Goal: Information Seeking & Learning: Learn about a topic

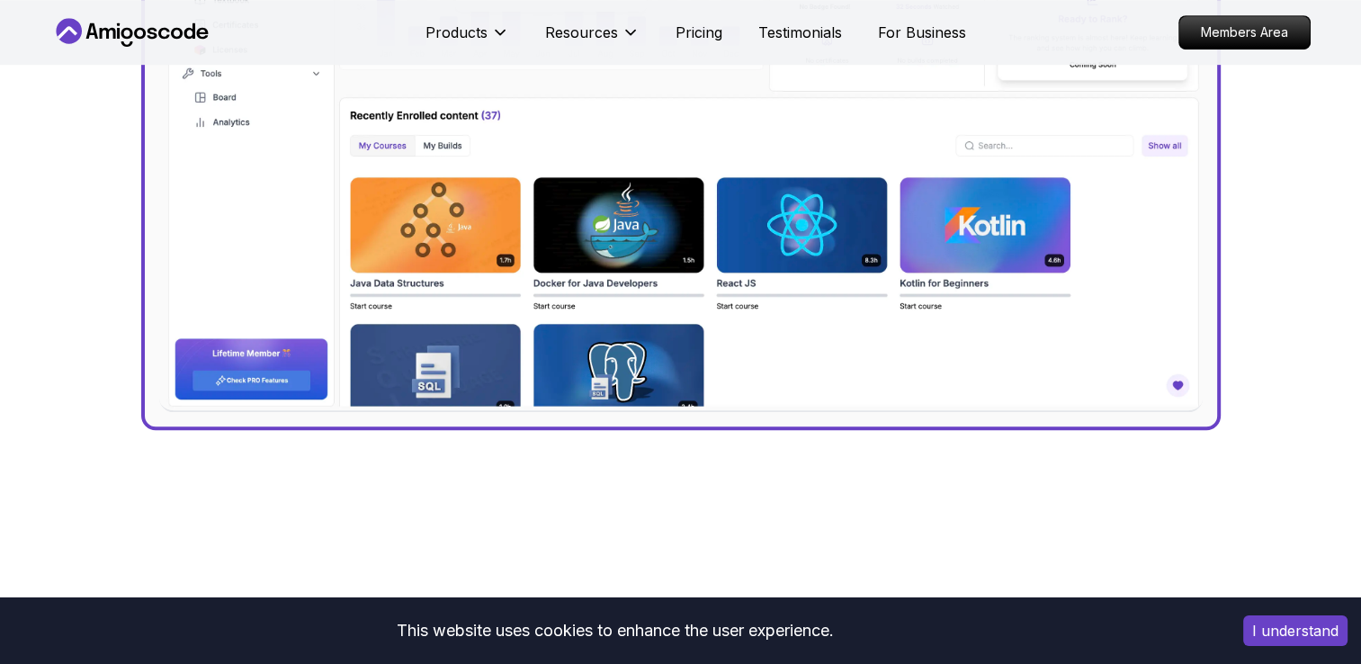
scroll to position [863, 0]
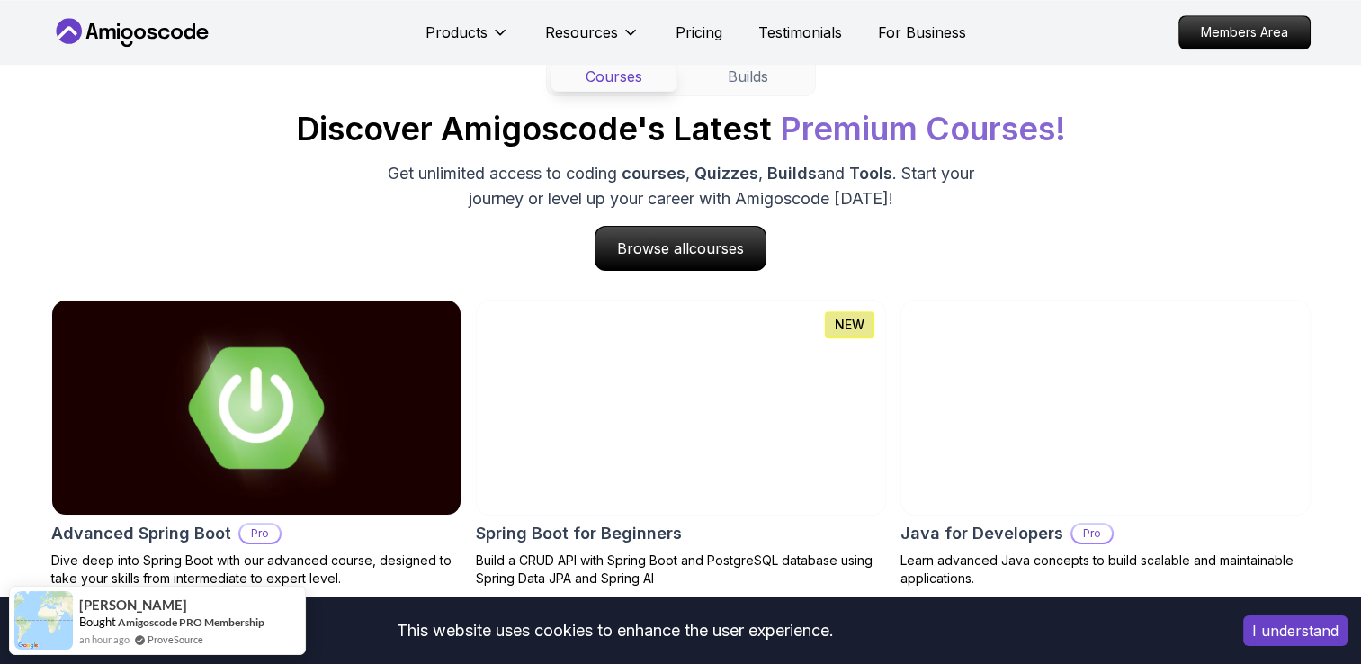
scroll to position [1763, 0]
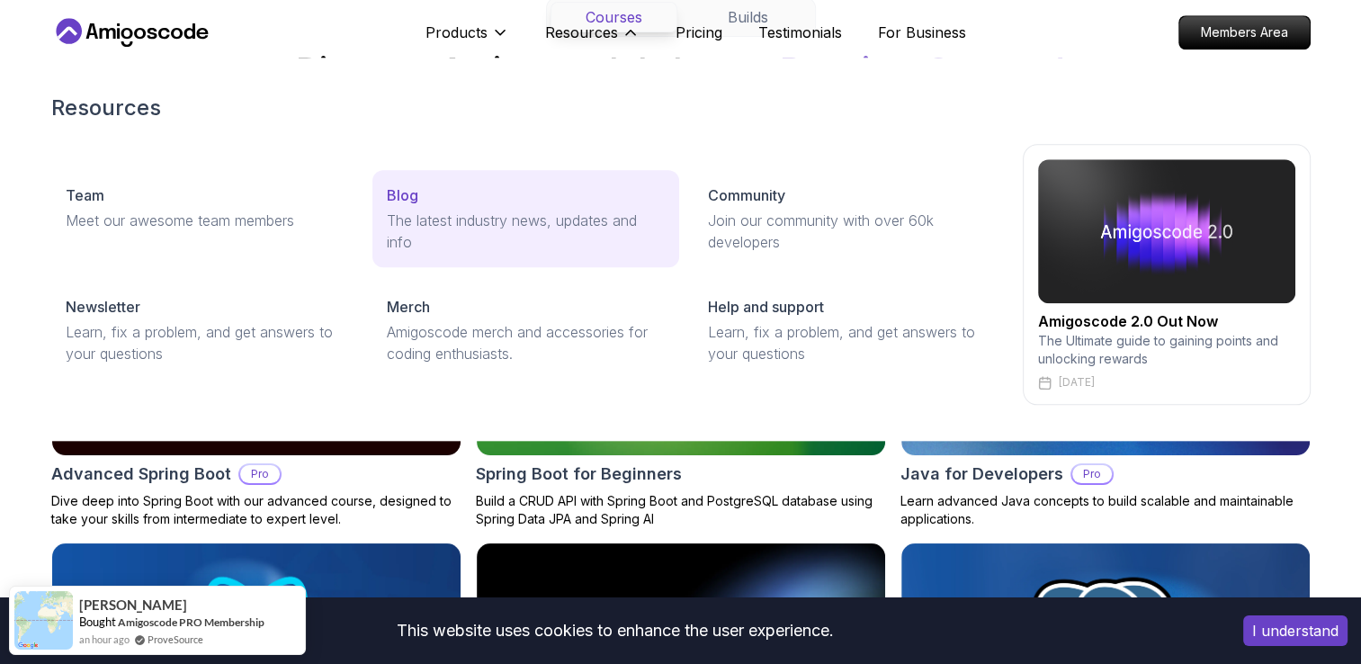
click at [395, 204] on p "Blog" at bounding box center [402, 195] width 31 height 22
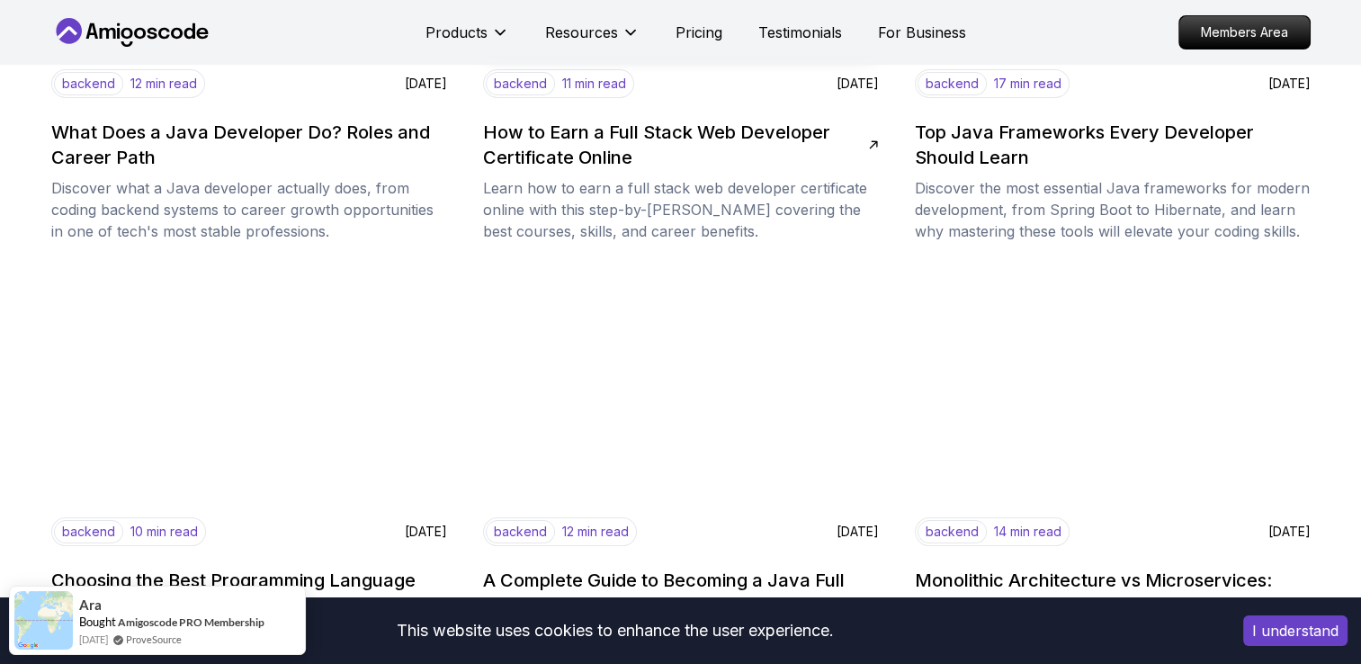
scroll to position [504, 0]
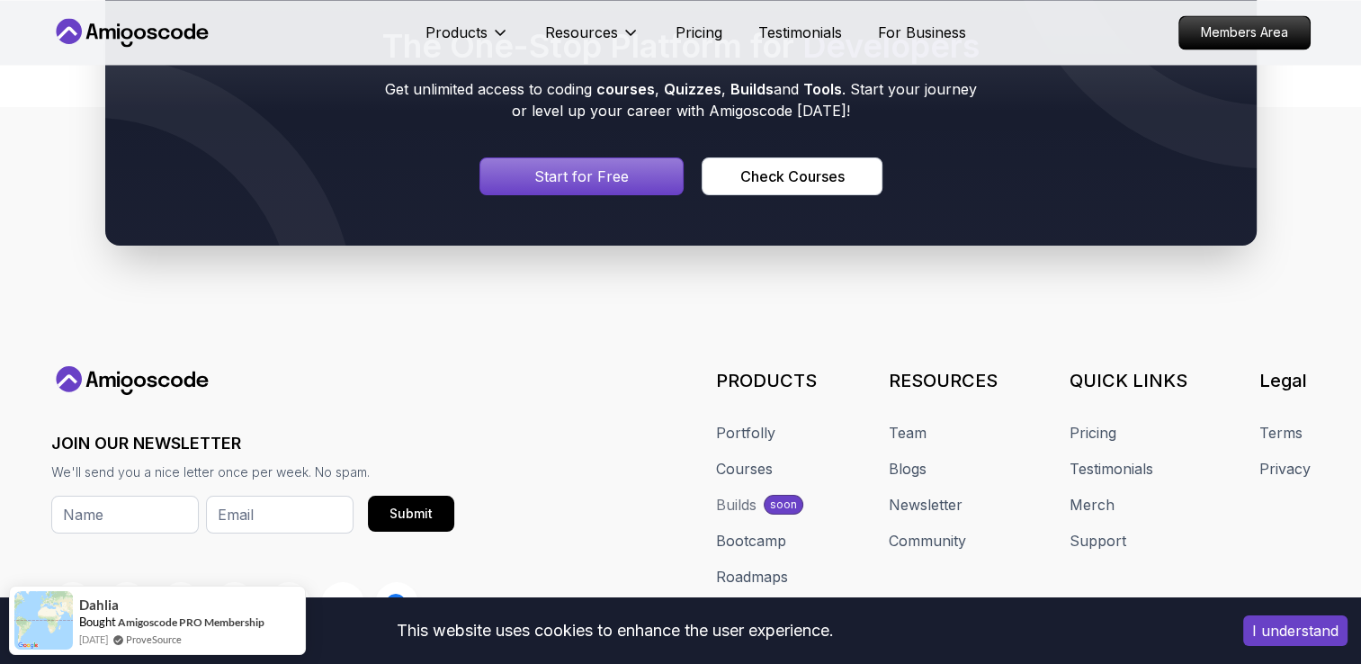
scroll to position [3221, 0]
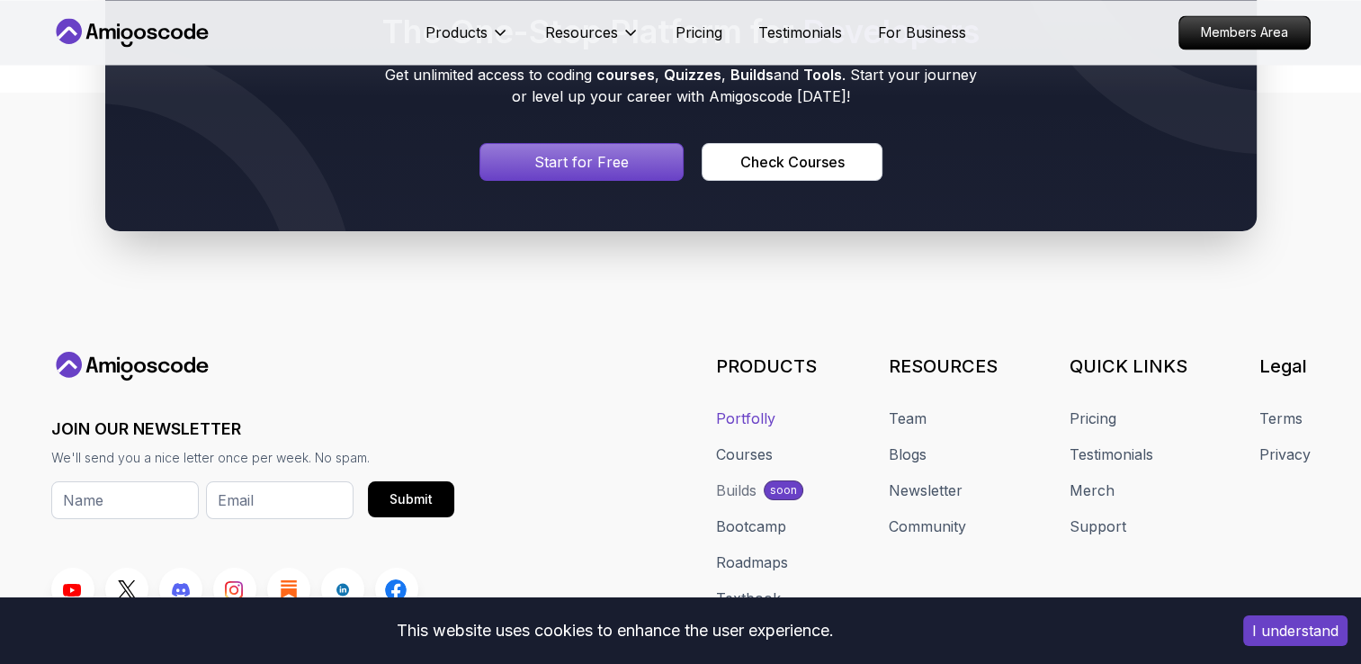
click at [752, 416] on link "Portfolly" at bounding box center [745, 418] width 59 height 22
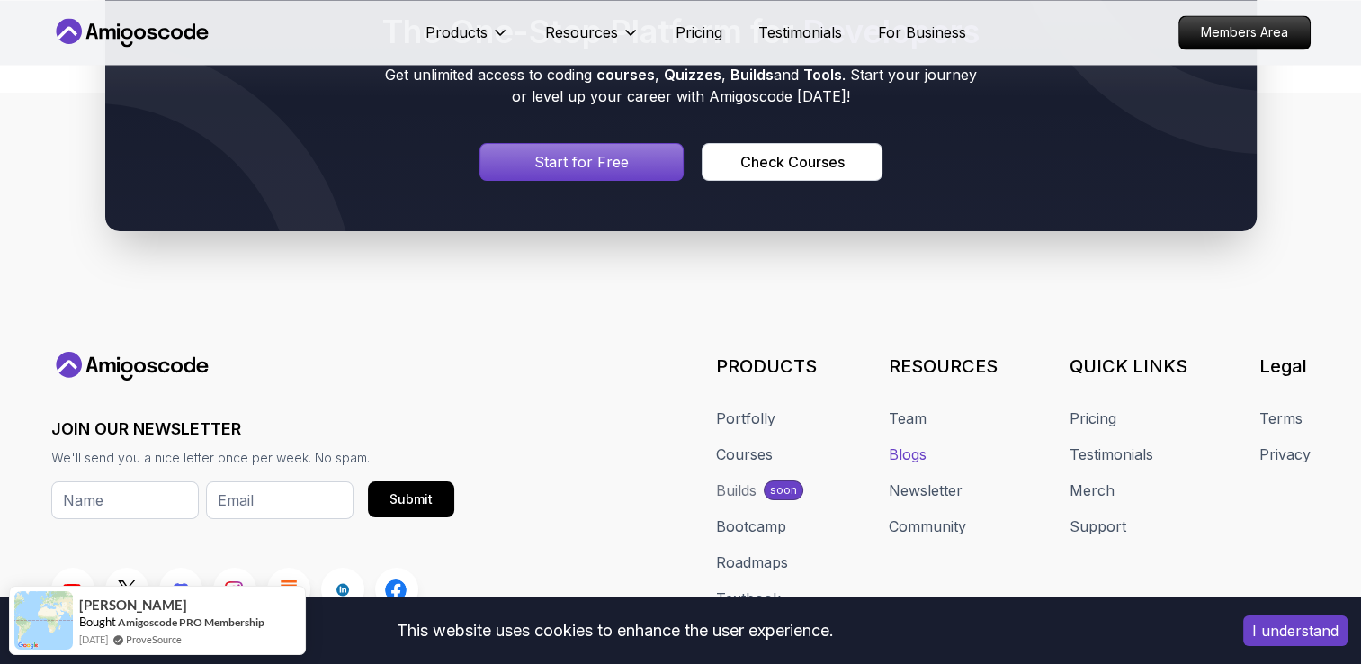
click at [915, 448] on link "Blogs" at bounding box center [908, 454] width 38 height 22
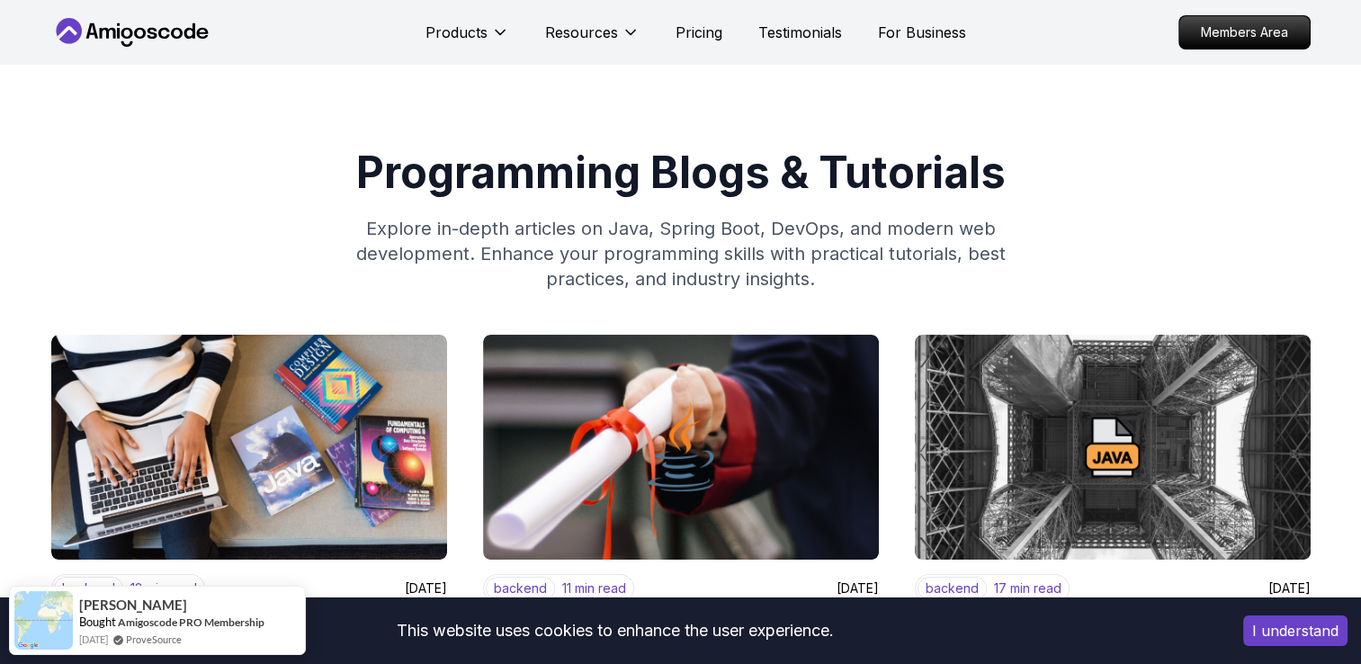
click at [1281, 221] on div "Programming Blogs & Tutorials Explore in-depth articles on Java, Spring Boot, D…" at bounding box center [680, 221] width 1259 height 140
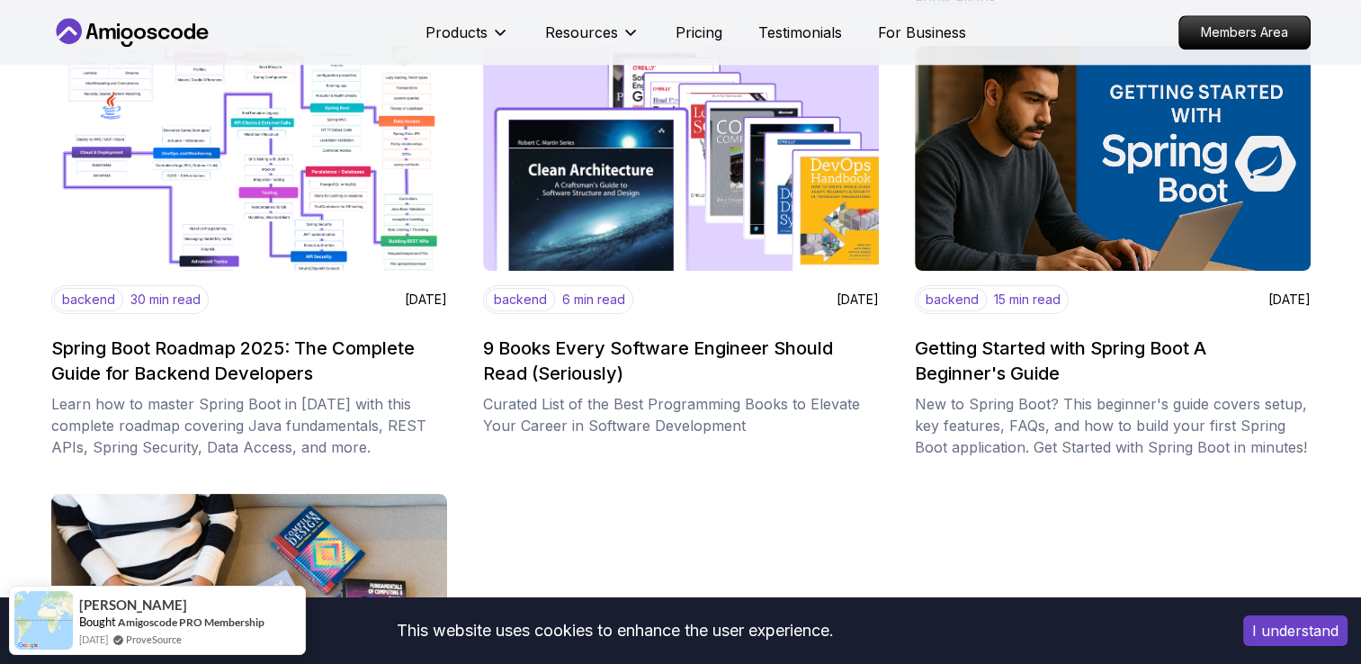
scroll to position [2195, 0]
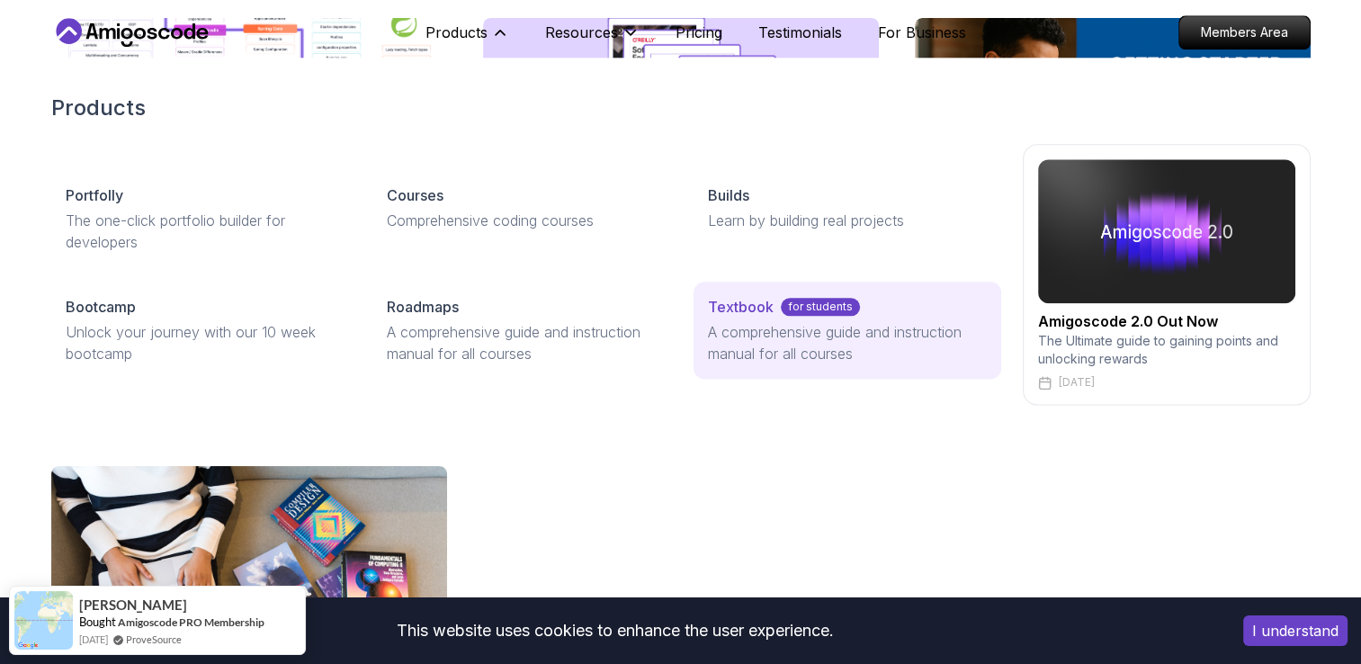
click at [766, 358] on p "A comprehensive guide and instruction manual for all courses" at bounding box center [847, 342] width 278 height 43
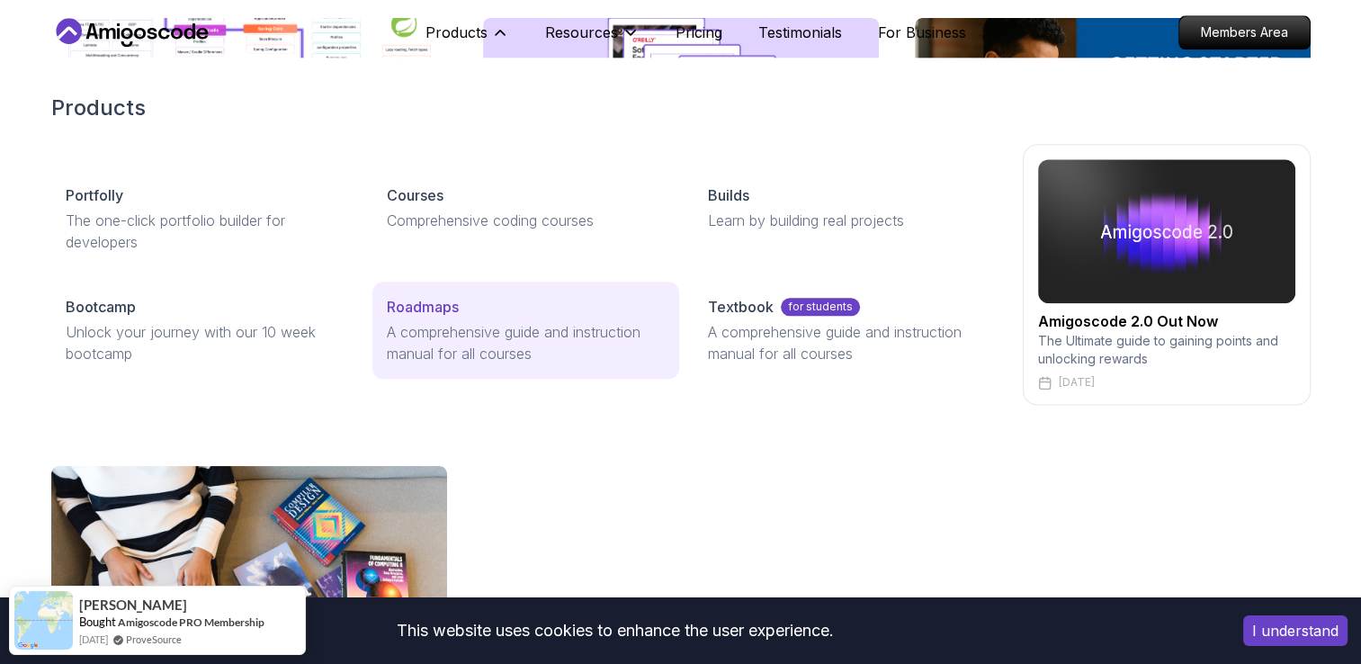
click at [407, 336] on p "A comprehensive guide and instruction manual for all courses" at bounding box center [526, 342] width 278 height 43
